Goal: Transaction & Acquisition: Purchase product/service

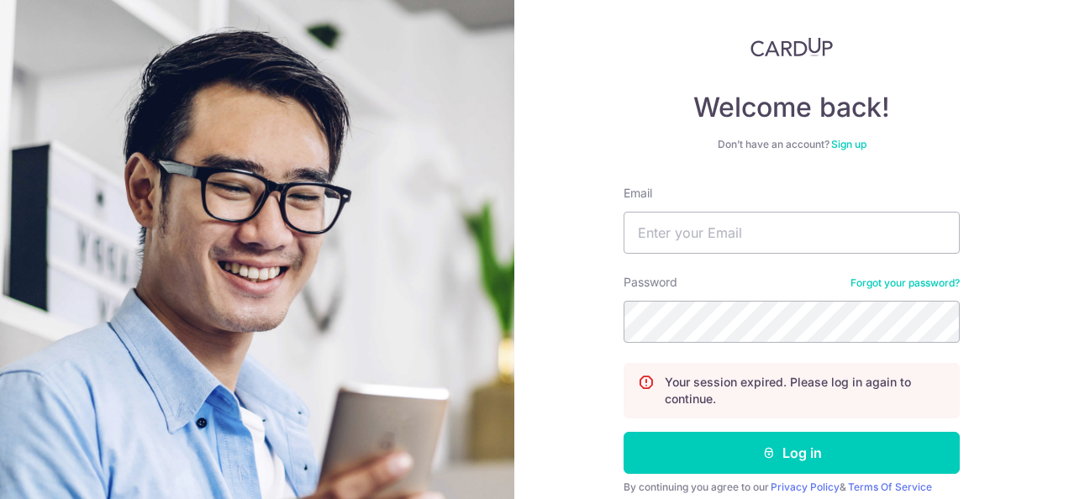
scroll to position [151, 0]
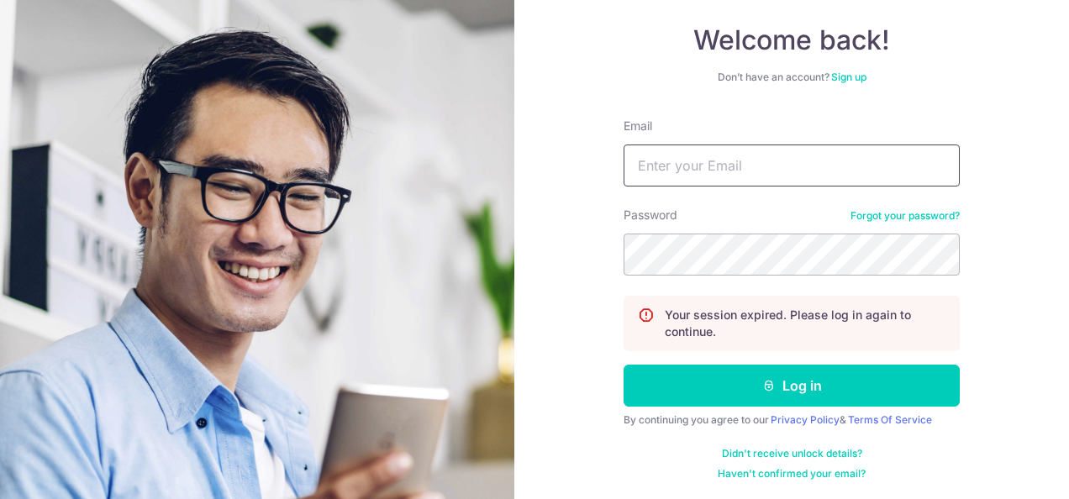
click at [725, 170] on input "Email" at bounding box center [791, 166] width 336 height 42
type input "sarahlau17@gmail.com"
click at [623, 365] on button "Log in" at bounding box center [791, 386] width 336 height 42
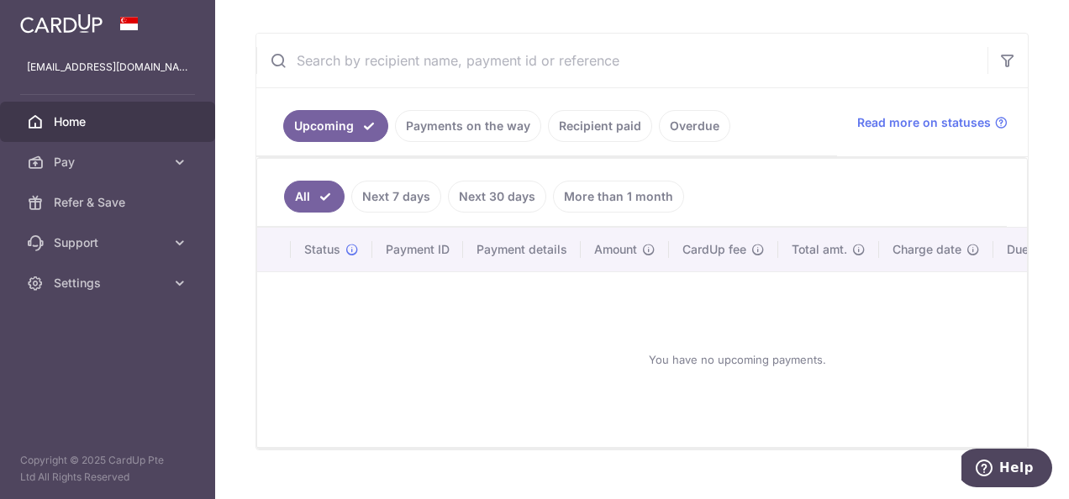
scroll to position [324, 0]
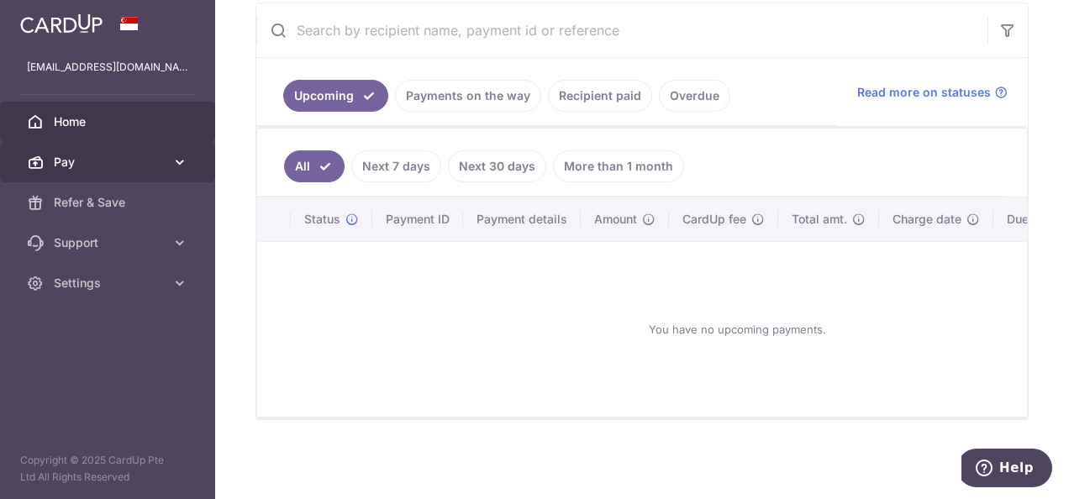
click at [74, 163] on span "Pay" at bounding box center [109, 162] width 111 height 17
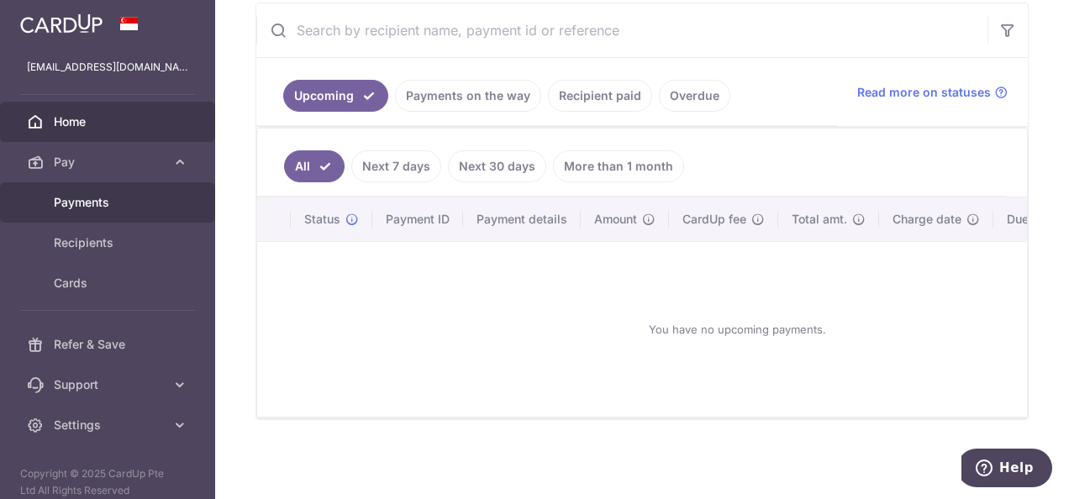
click at [83, 208] on span "Payments" at bounding box center [109, 202] width 111 height 17
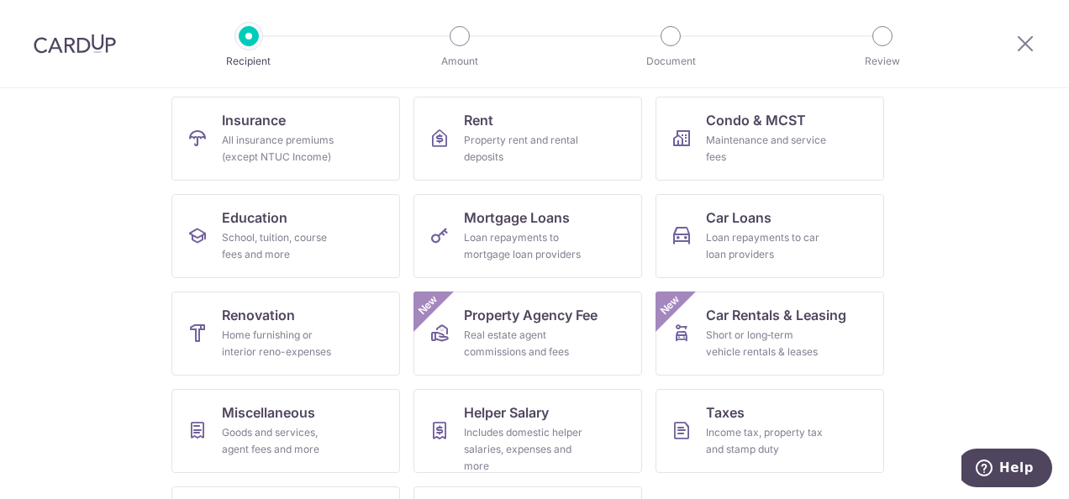
scroll to position [252, 0]
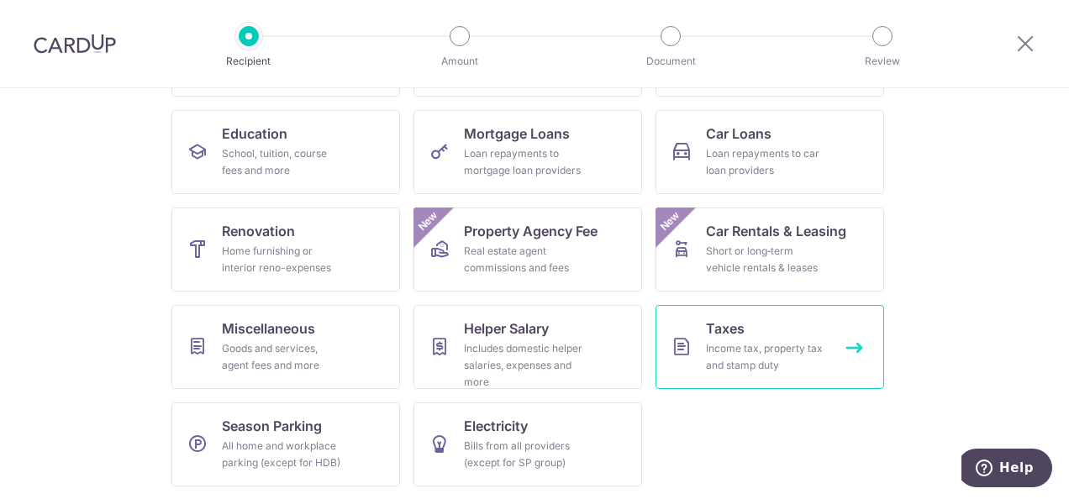
click at [768, 357] on div "Income tax, property tax and stamp duty" at bounding box center [766, 357] width 121 height 34
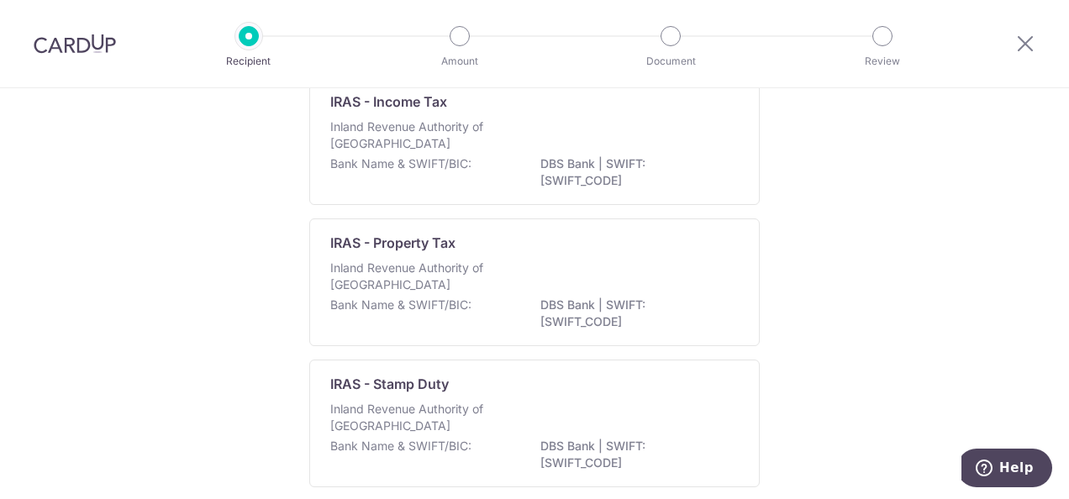
scroll to position [168, 0]
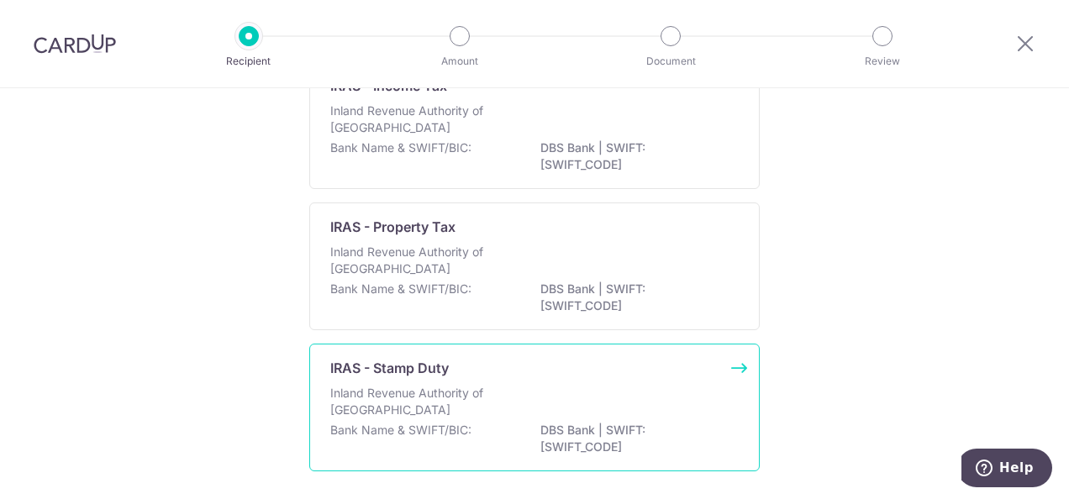
click at [623, 387] on div "Inland Revenue Authority of Singapore" at bounding box center [534, 403] width 408 height 37
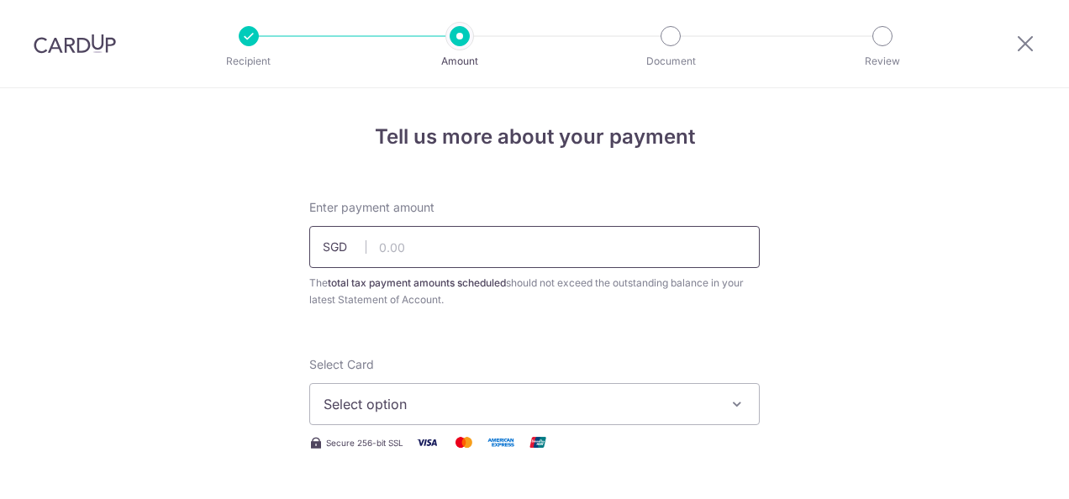
click at [627, 246] on input "text" at bounding box center [534, 247] width 450 height 42
drag, startPoint x: 472, startPoint y: 249, endPoint x: 246, endPoint y: 230, distance: 226.8
type input "125,600.00"
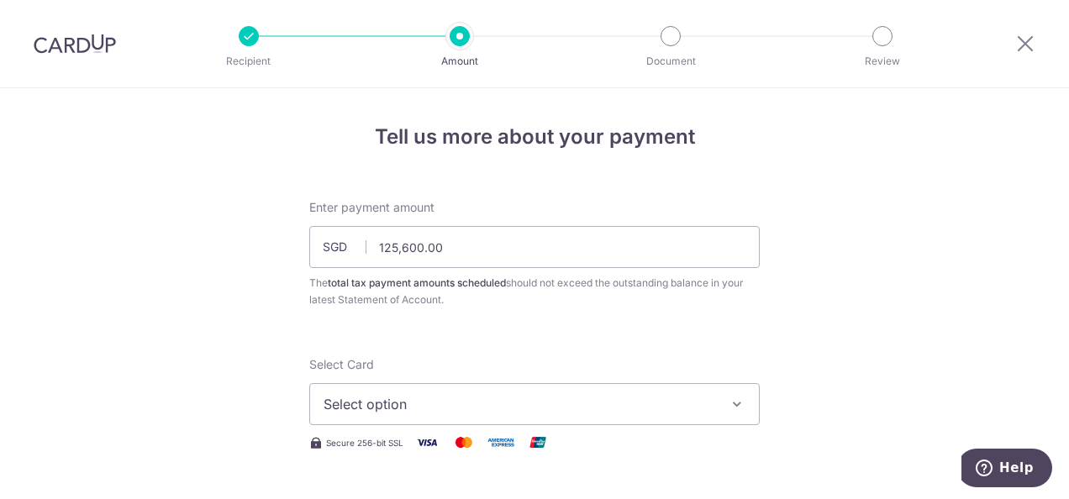
click at [497, 405] on span "Select option" at bounding box center [520, 404] width 392 height 20
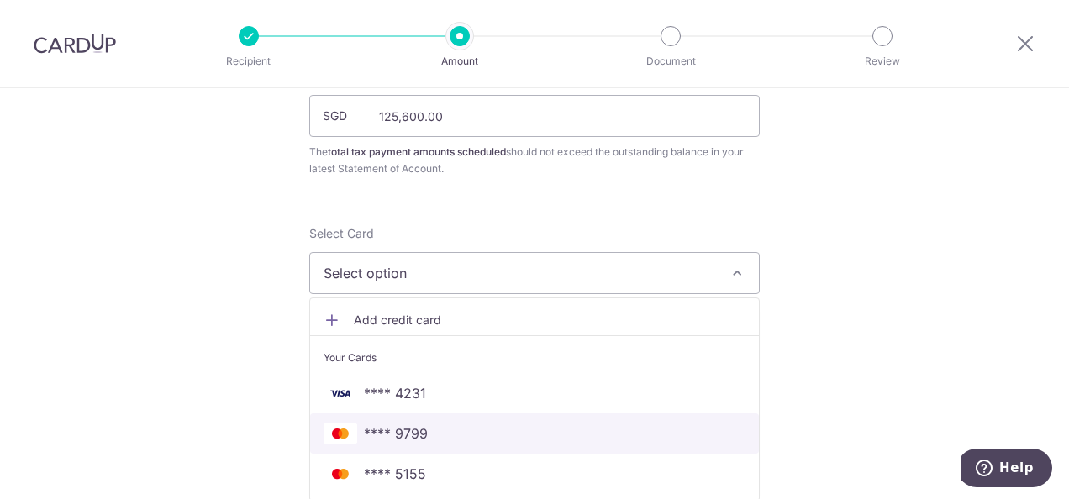
scroll to position [168, 0]
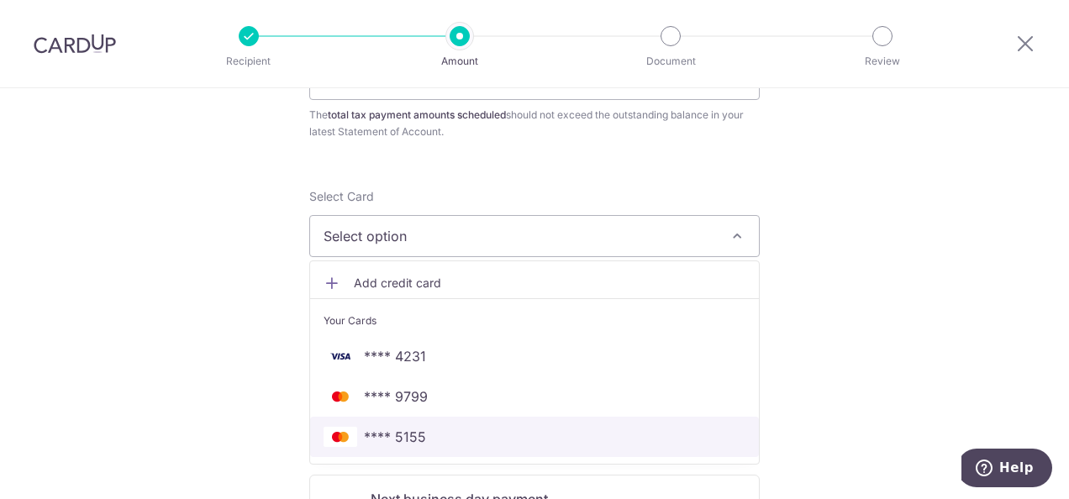
drag, startPoint x: 462, startPoint y: 443, endPoint x: 832, endPoint y: 311, distance: 392.6
click at [462, 443] on span "**** 5155" at bounding box center [535, 437] width 422 height 20
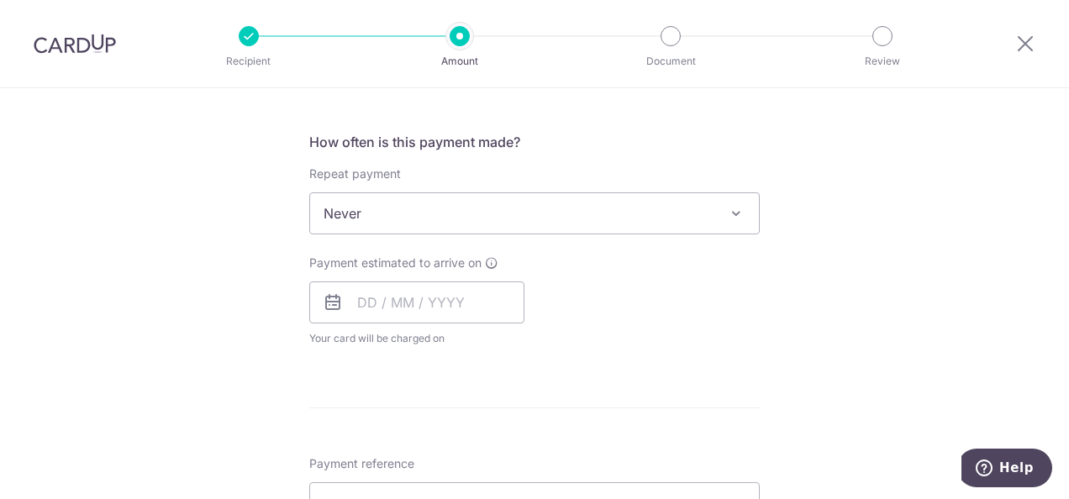
scroll to position [672, 0]
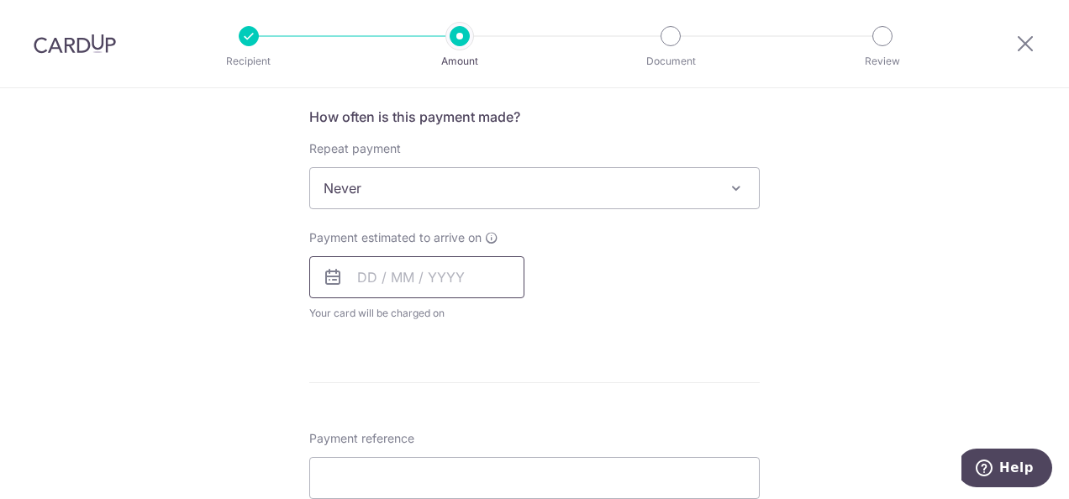
click at [388, 285] on input "text" at bounding box center [416, 277] width 215 height 42
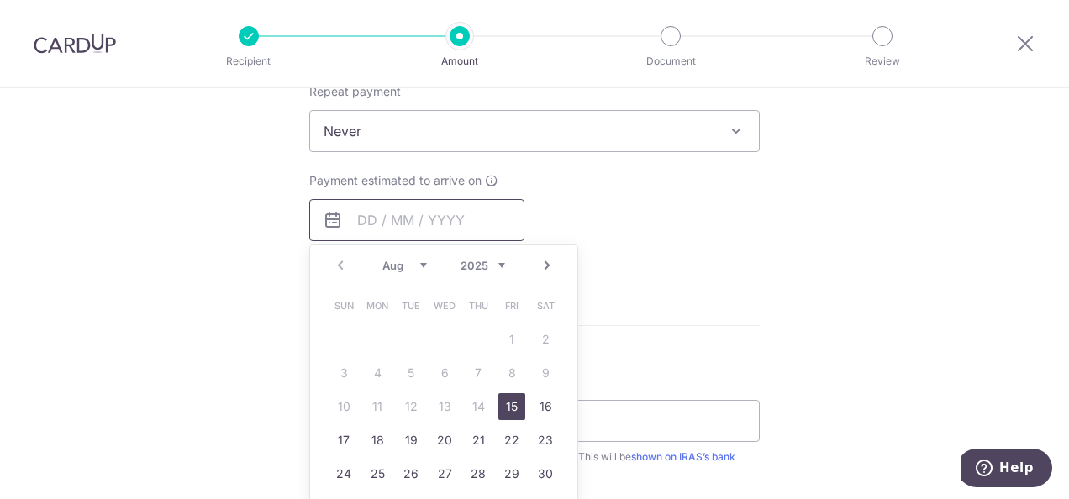
scroll to position [756, 0]
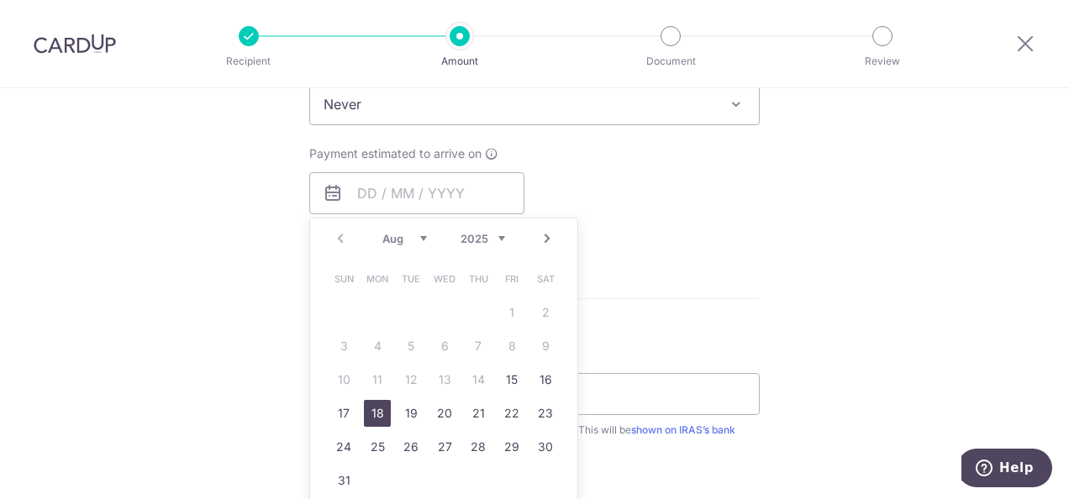
click at [381, 411] on link "18" at bounding box center [377, 413] width 27 height 27
type input "18/08/2025"
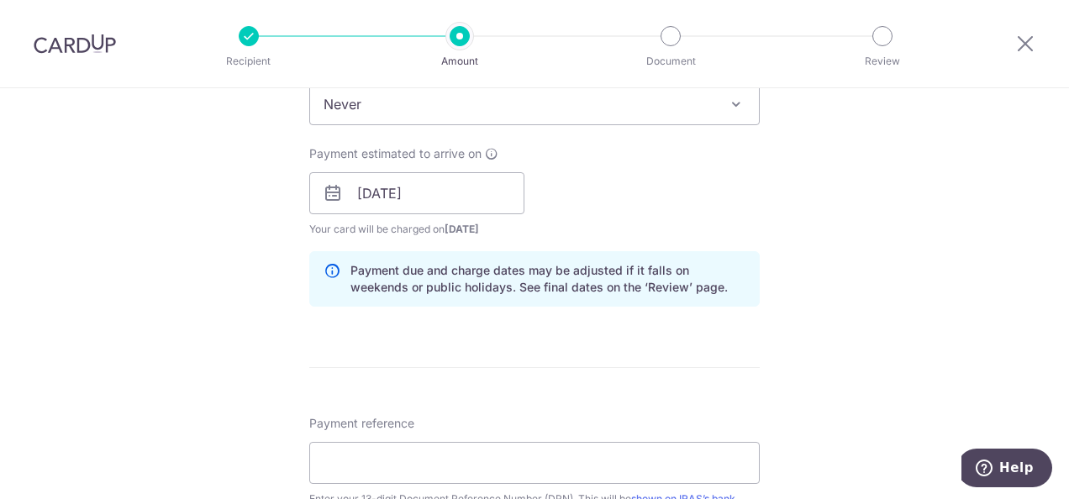
click at [808, 266] on div "Tell us more about your payment Enter payment amount SGD 125,600.00 125600.00 T…" at bounding box center [534, 146] width 1069 height 1629
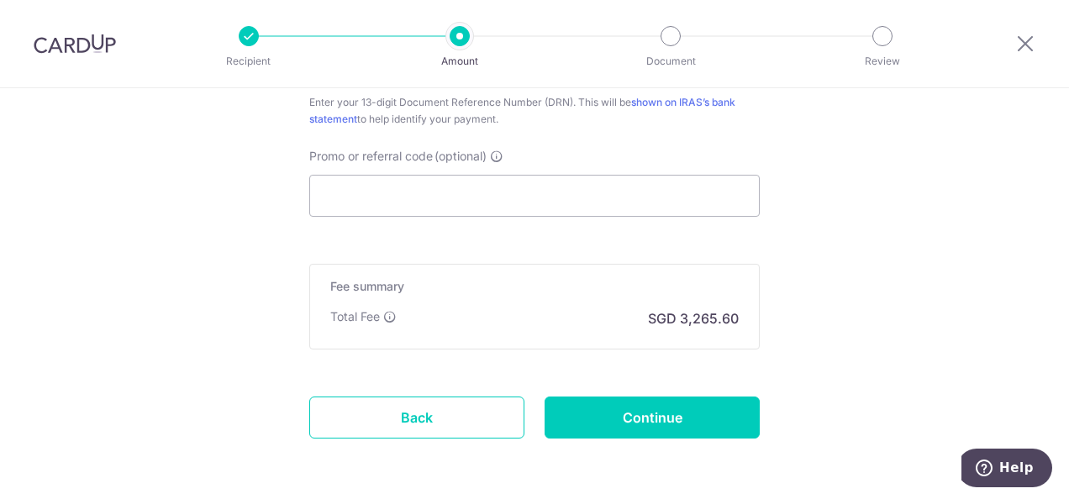
scroll to position [1176, 0]
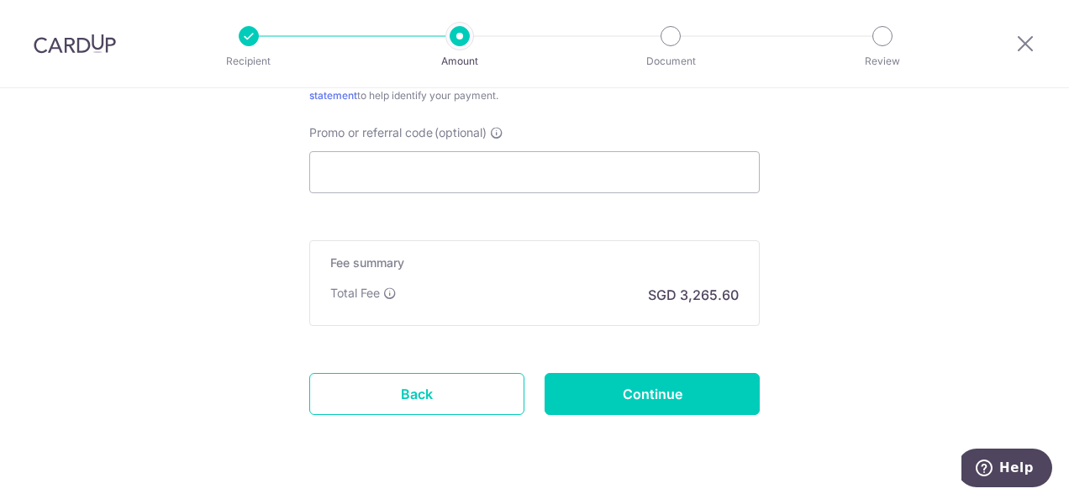
click at [400, 288] on div "Total Fee SGD 3,265.60" at bounding box center [534, 295] width 408 height 20
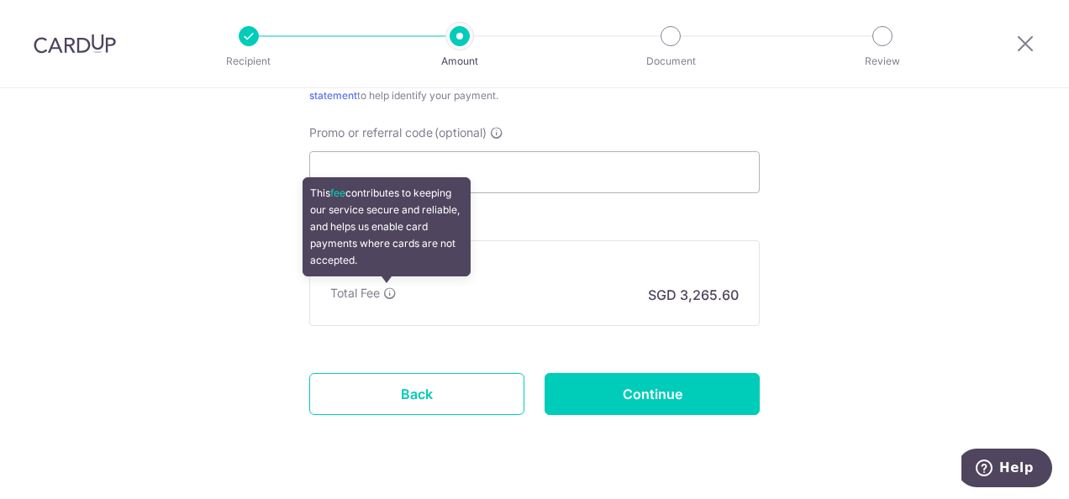
click at [392, 292] on icon at bounding box center [389, 293] width 13 height 13
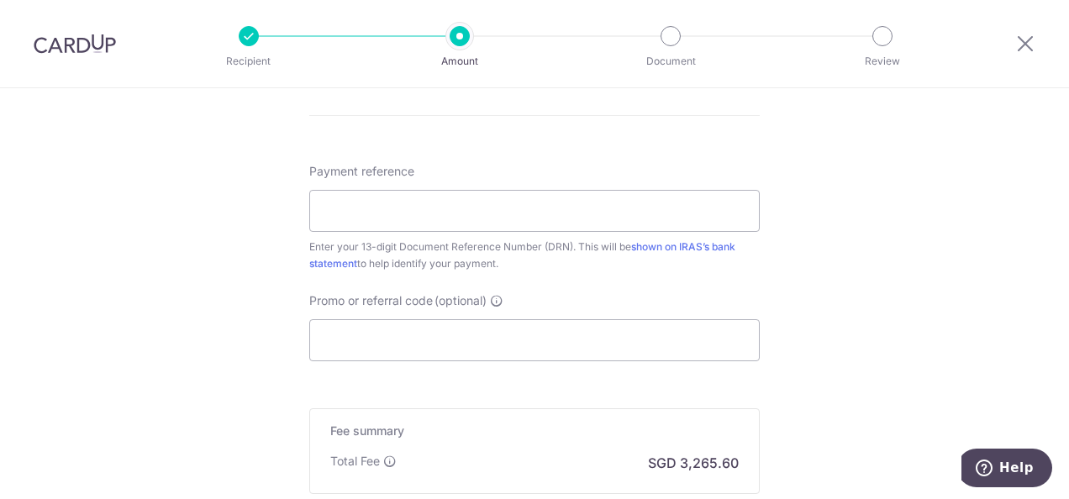
scroll to position [1092, 0]
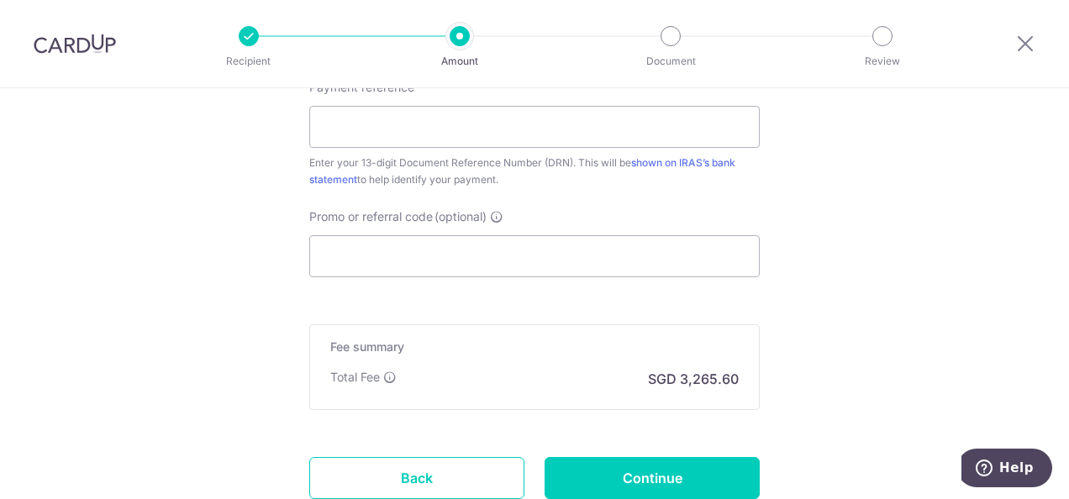
click at [1012, 50] on div at bounding box center [1024, 43] width 87 height 87
click at [1023, 47] on icon at bounding box center [1025, 43] width 20 height 21
